Goal: Transaction & Acquisition: Book appointment/travel/reservation

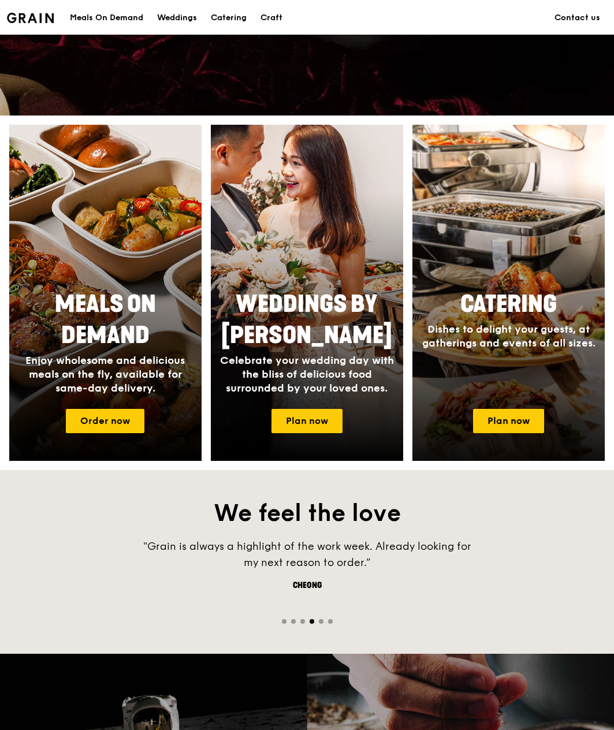
click at [536, 368] on div "Catering Dishes to delight your guests, at gatherings and events of all sizes." at bounding box center [508, 341] width 192 height 115
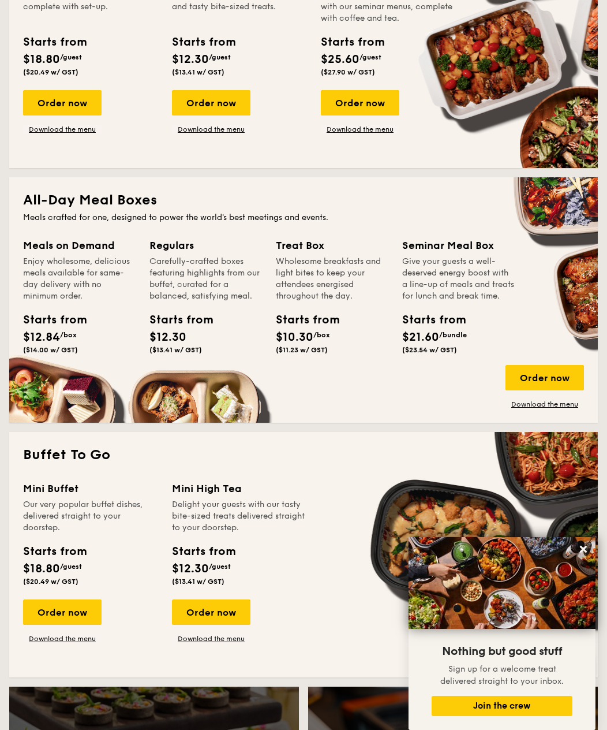
scroll to position [231, 0]
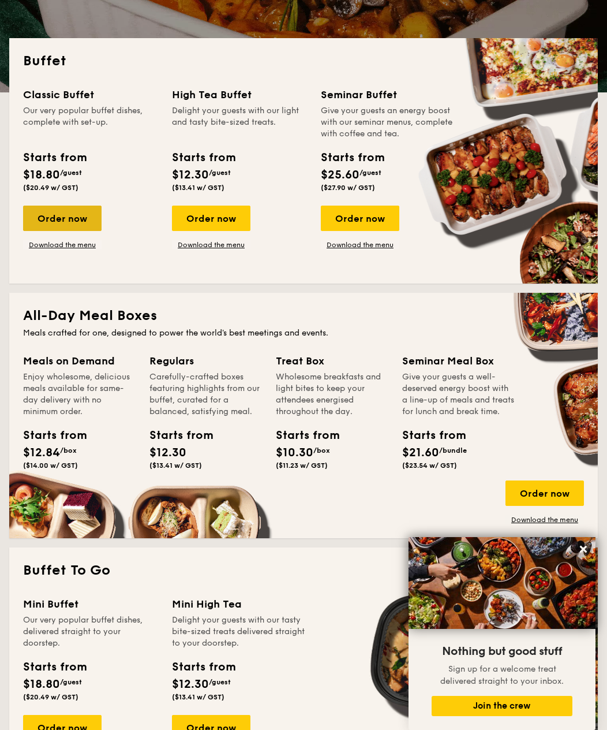
click at [54, 214] on div "Order now" at bounding box center [62, 218] width 79 height 25
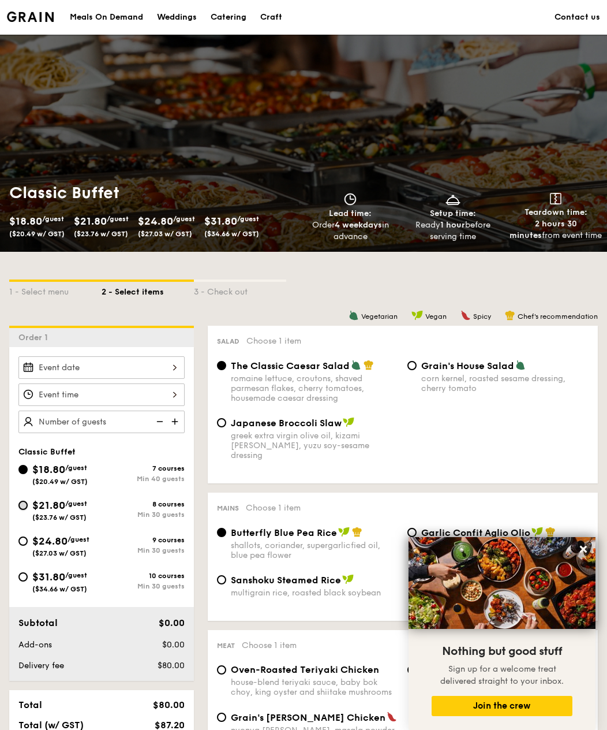
click at [24, 503] on input "$21.80 /guest ($23.76 w/ GST) 8 courses Min 30 guests" at bounding box center [22, 505] width 9 height 9
radio input "true"
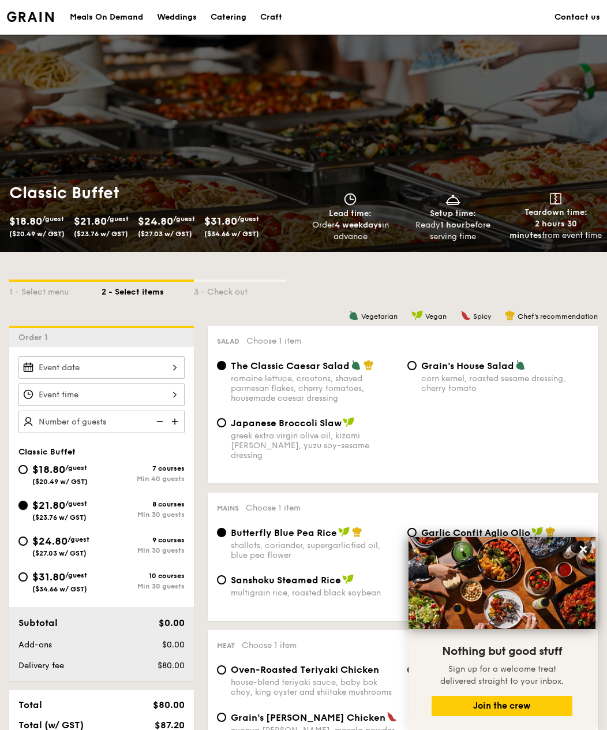
radio input "true"
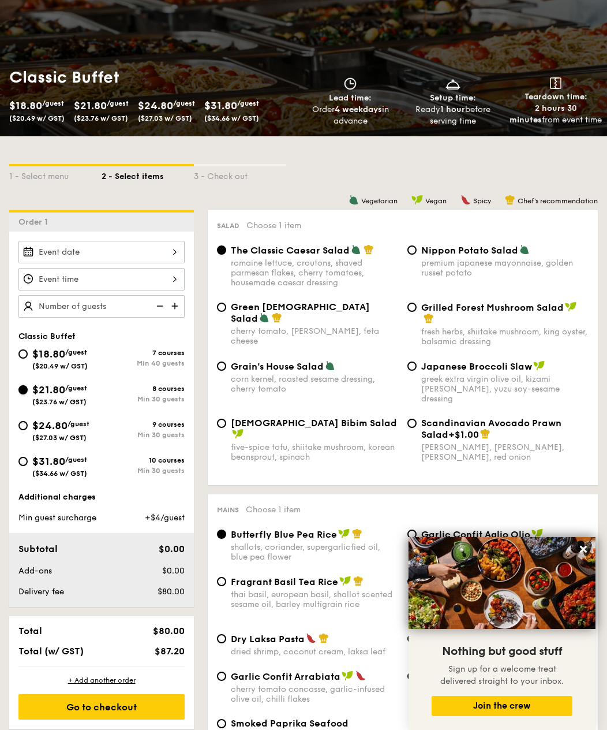
scroll to position [58, 0]
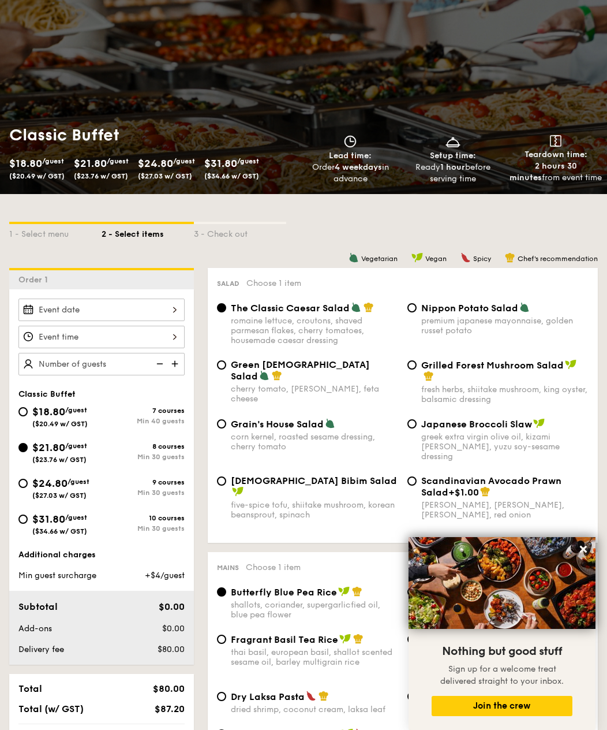
click at [171, 311] on div at bounding box center [101, 310] width 166 height 23
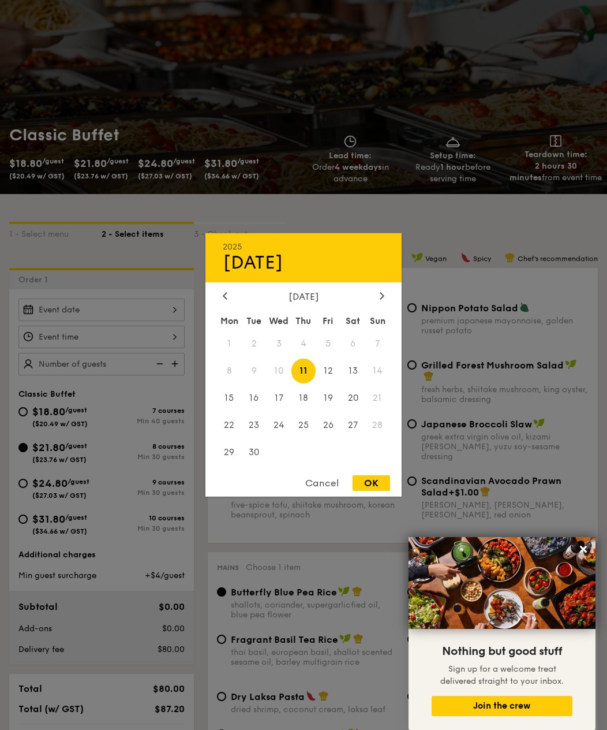
click at [303, 372] on span "11" at bounding box center [304, 371] width 25 height 25
click at [277, 371] on span "10" at bounding box center [279, 371] width 25 height 25
click at [302, 368] on span "11" at bounding box center [304, 371] width 25 height 25
click at [360, 483] on div "OK" at bounding box center [372, 483] width 38 height 16
type input "Sep 11, 2025"
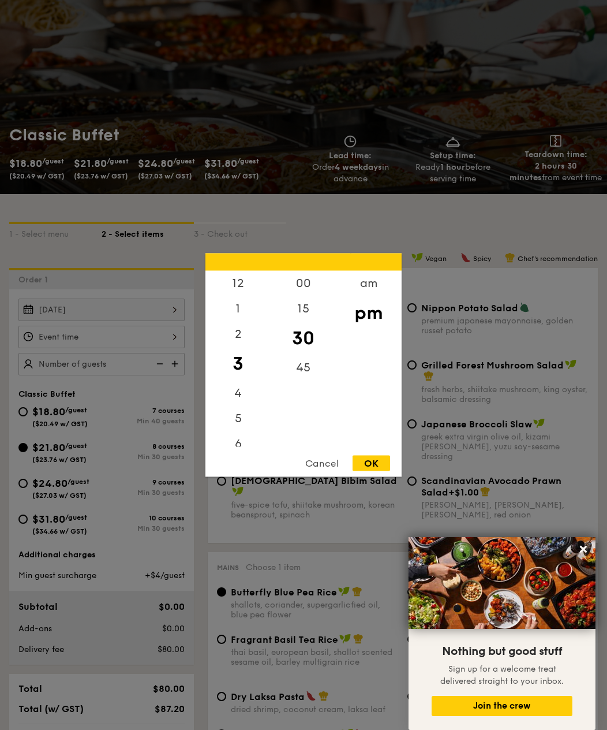
click at [174, 337] on div "12 1 2 3 4 5 6 7 8 9 10 11 00 15 30 45 am pm Cancel OK" at bounding box center [101, 337] width 166 height 23
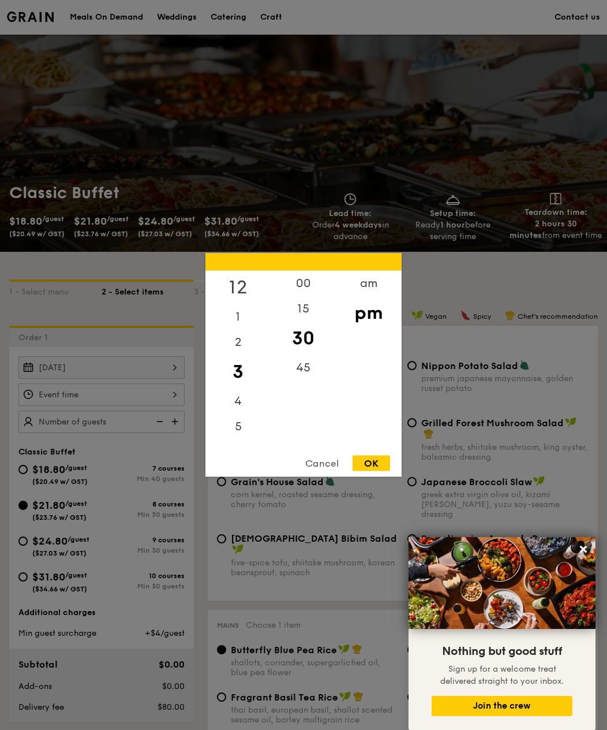
click at [237, 282] on div "12" at bounding box center [238, 287] width 65 height 33
click at [370, 293] on div "am" at bounding box center [368, 287] width 65 height 33
click at [375, 290] on div "am" at bounding box center [368, 287] width 65 height 33
click at [304, 340] on div "30" at bounding box center [303, 338] width 65 height 33
click at [236, 283] on div "12" at bounding box center [238, 283] width 65 height 25
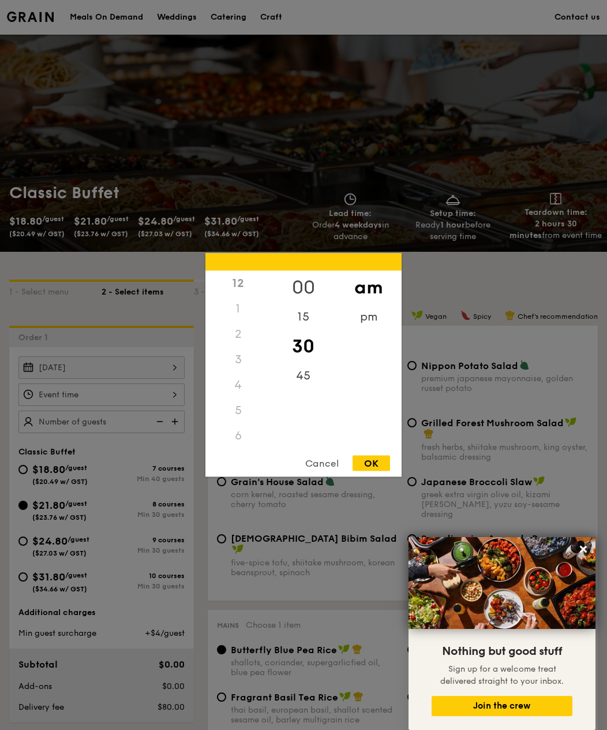
click at [307, 281] on div "00" at bounding box center [303, 287] width 65 height 33
click at [367, 316] on div "pm" at bounding box center [368, 320] width 65 height 33
click at [320, 461] on div "Cancel" at bounding box center [322, 464] width 57 height 16
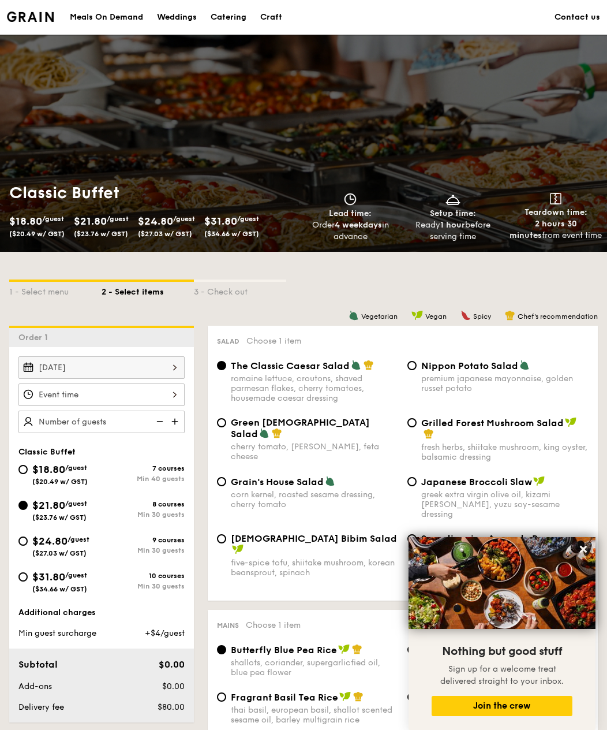
click at [58, 396] on div at bounding box center [101, 394] width 166 height 23
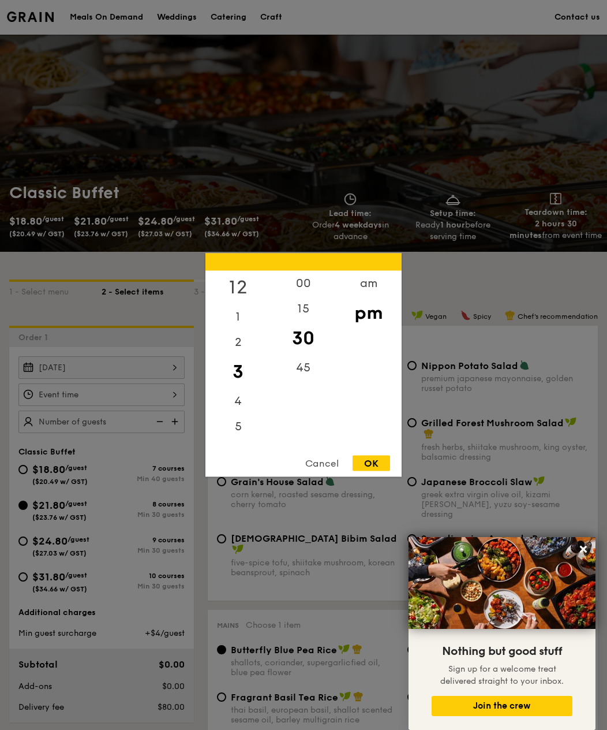
click at [240, 285] on div "12" at bounding box center [238, 287] width 65 height 33
click at [304, 290] on div "00" at bounding box center [303, 287] width 65 height 33
click at [372, 464] on div "OK" at bounding box center [372, 464] width 38 height 16
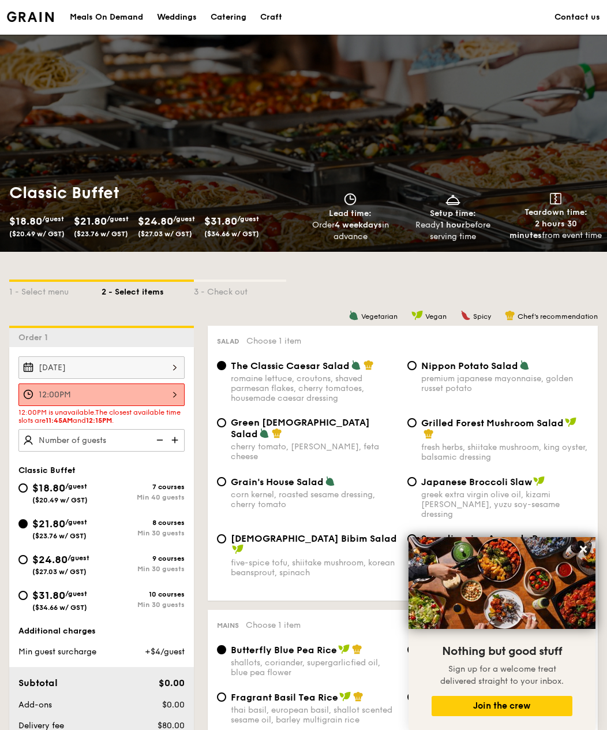
click at [73, 423] on span "11:45AM" at bounding box center [59, 420] width 27 height 8
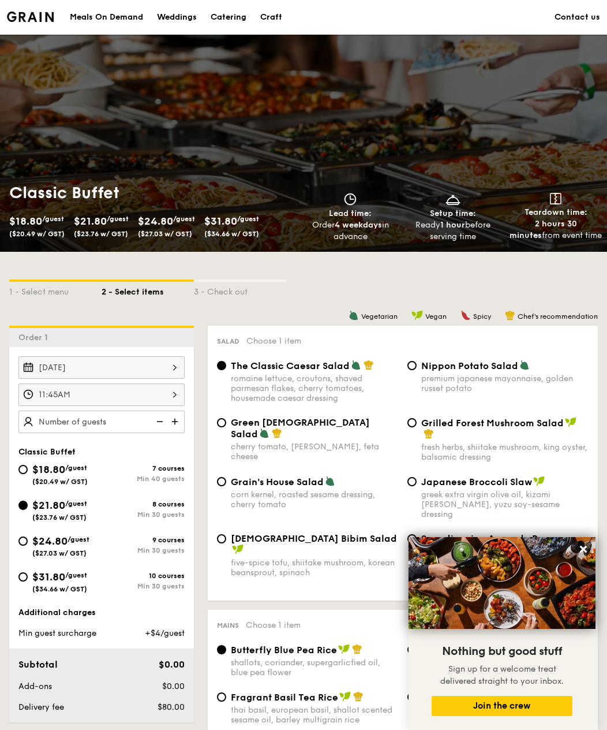
click at [171, 397] on div "11:45AM" at bounding box center [101, 394] width 166 height 23
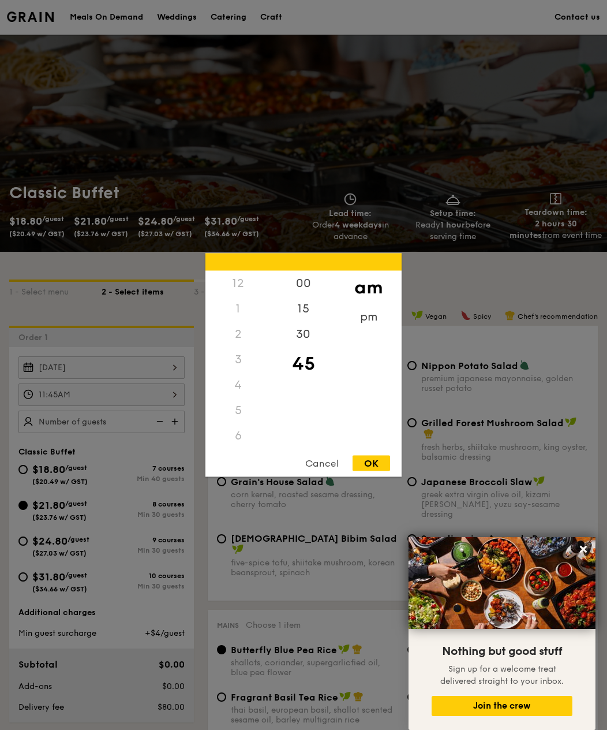
scroll to position [137, 0]
click at [308, 333] on div "30" at bounding box center [303, 338] width 65 height 33
click at [376, 467] on div "OK" at bounding box center [372, 464] width 38 height 16
type input "11:30AM"
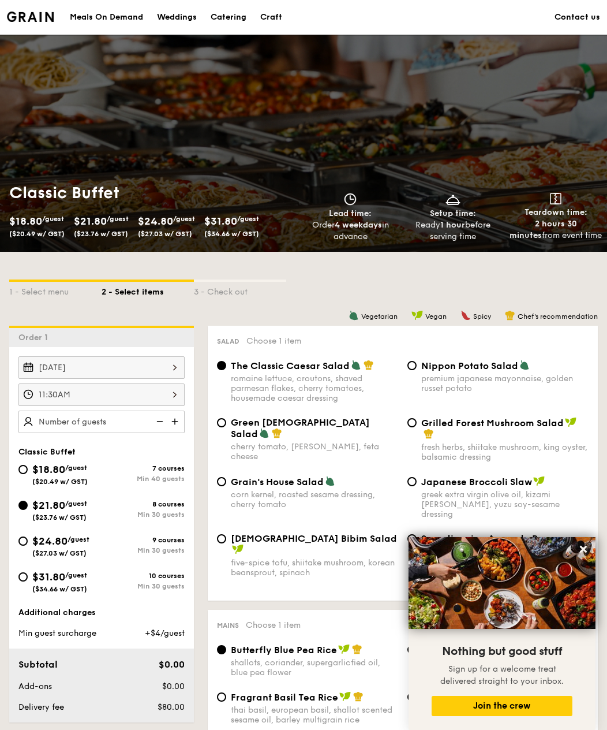
scroll to position [115, 0]
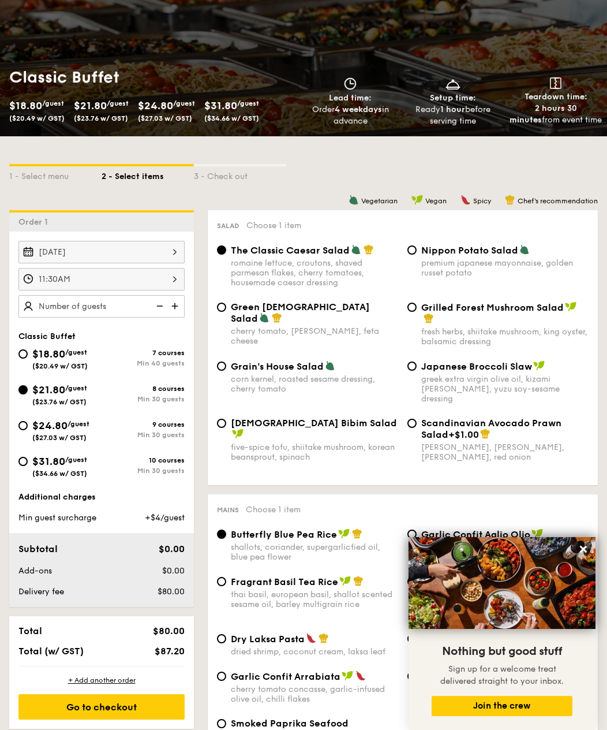
click at [176, 307] on img at bounding box center [175, 306] width 17 height 22
click at [158, 306] on img at bounding box center [158, 306] width 17 height 22
click at [174, 309] on img at bounding box center [175, 306] width 17 height 22
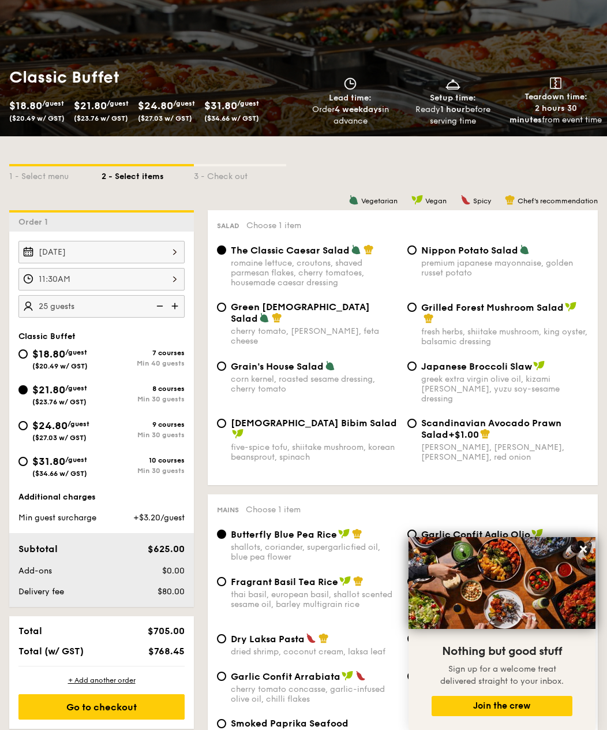
click at [165, 308] on img at bounding box center [158, 306] width 17 height 22
type input "20 guests"
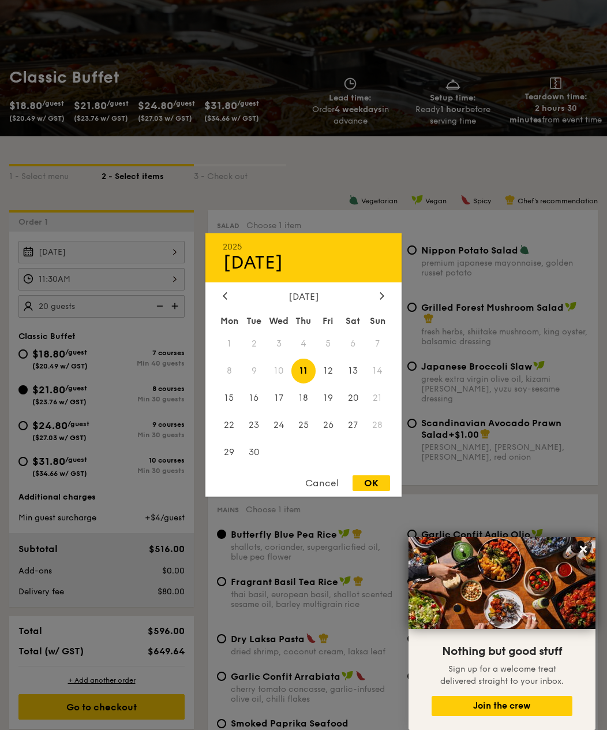
click at [177, 251] on div "Sep 11, 2025 2025 Sep 11 September 2025 Mon Tue Wed Thu Fri Sat Sun 1 2 3 4 5 6…" at bounding box center [101, 252] width 166 height 23
click at [177, 251] on div at bounding box center [303, 365] width 607 height 730
